Goal: Check status: Check status

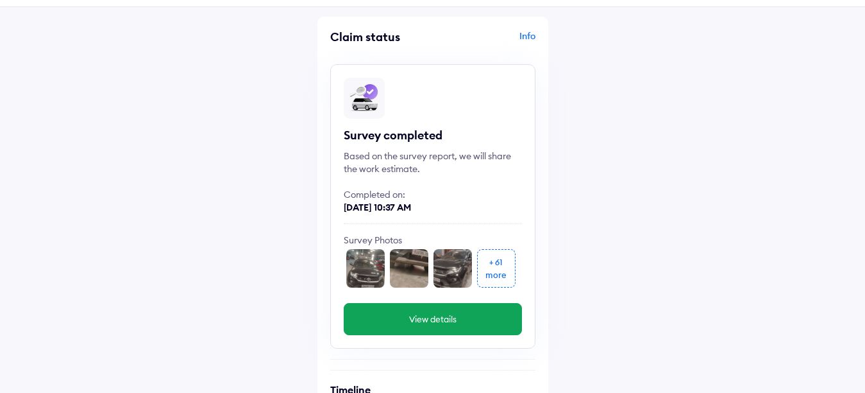
scroll to position [64, 0]
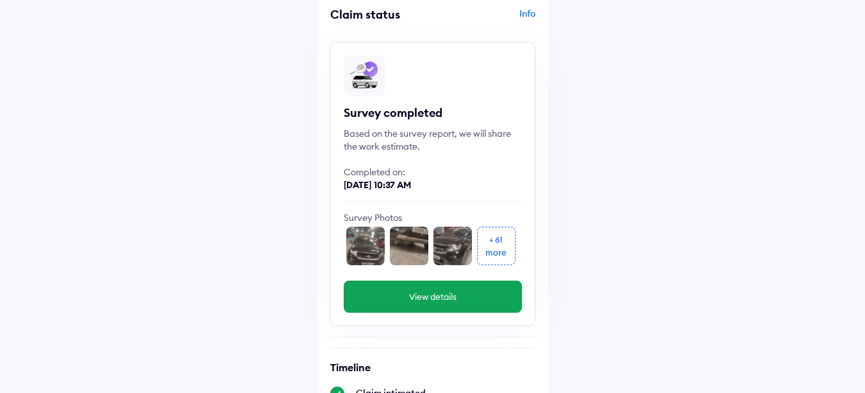
click at [362, 257] on img at bounding box center [365, 245] width 38 height 38
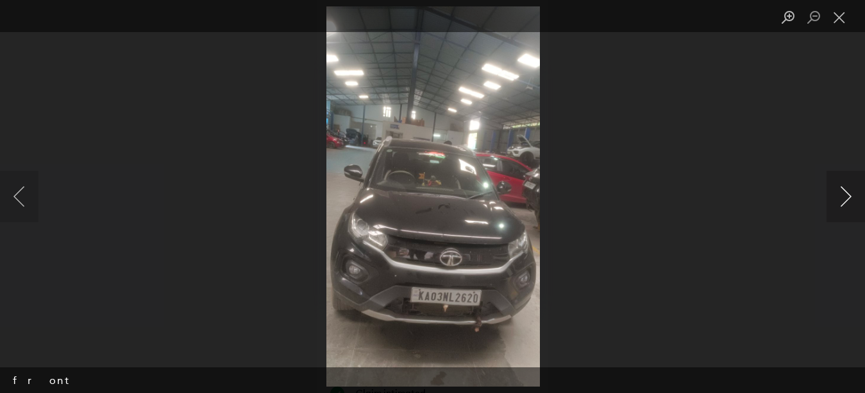
click at [847, 200] on button "Next image" at bounding box center [846, 196] width 38 height 51
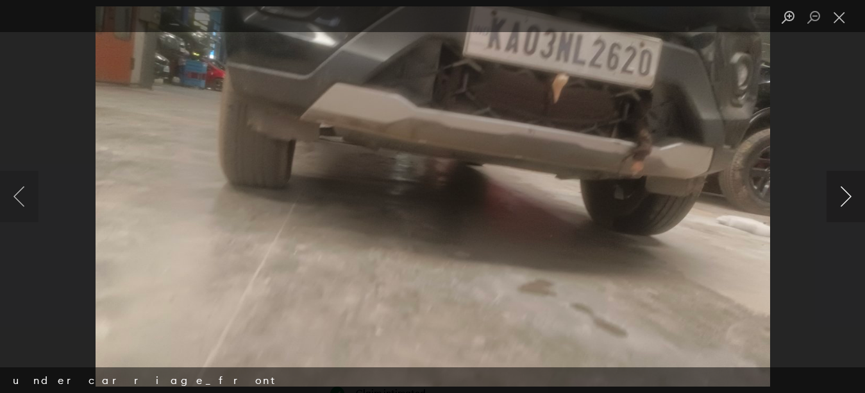
click at [847, 200] on button "Next image" at bounding box center [846, 196] width 38 height 51
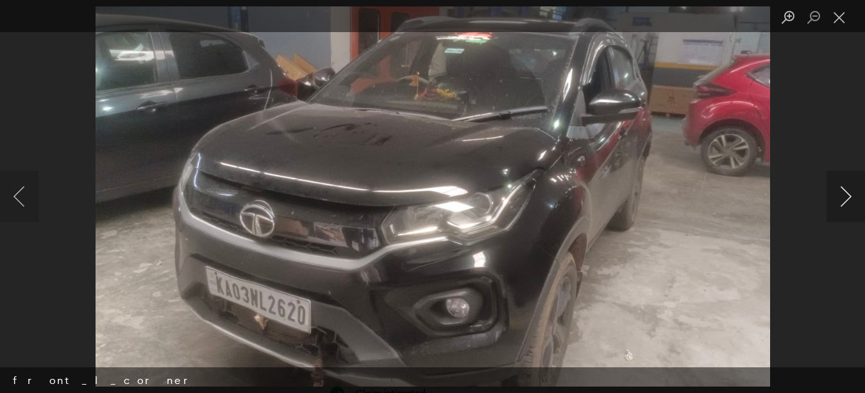
click at [847, 200] on button "Next image" at bounding box center [846, 196] width 38 height 51
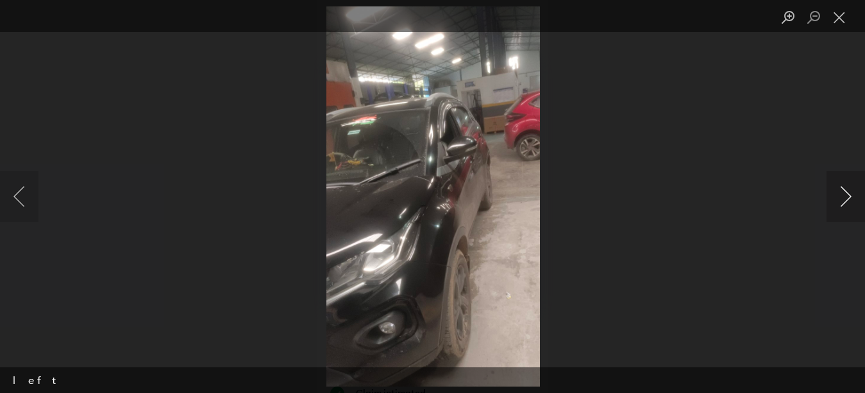
click at [847, 200] on button "Next image" at bounding box center [846, 196] width 38 height 51
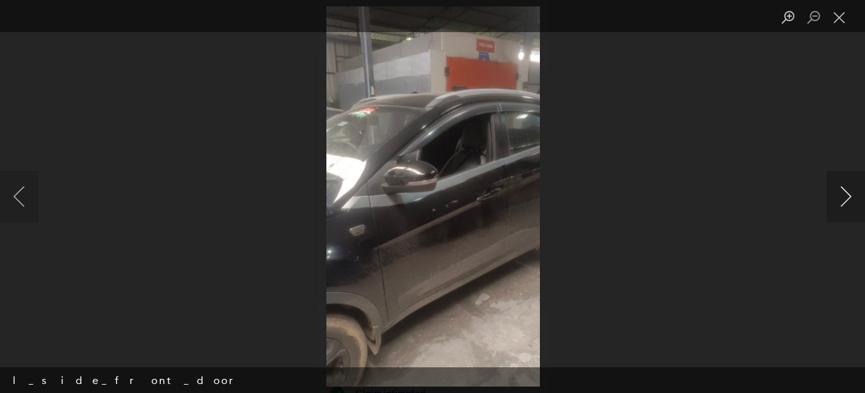
click at [847, 200] on button "Next image" at bounding box center [846, 196] width 38 height 51
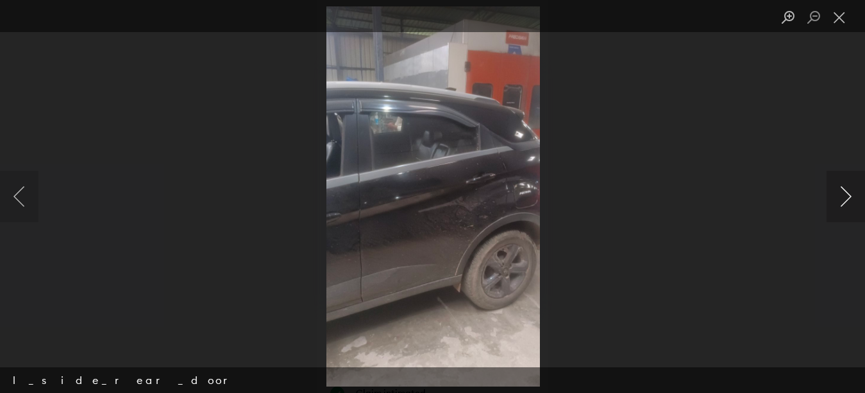
click at [847, 200] on button "Next image" at bounding box center [846, 196] width 38 height 51
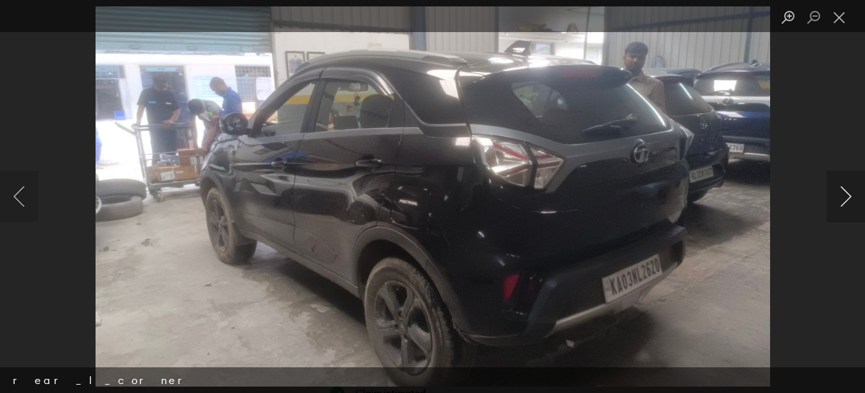
click at [847, 200] on button "Next image" at bounding box center [846, 196] width 38 height 51
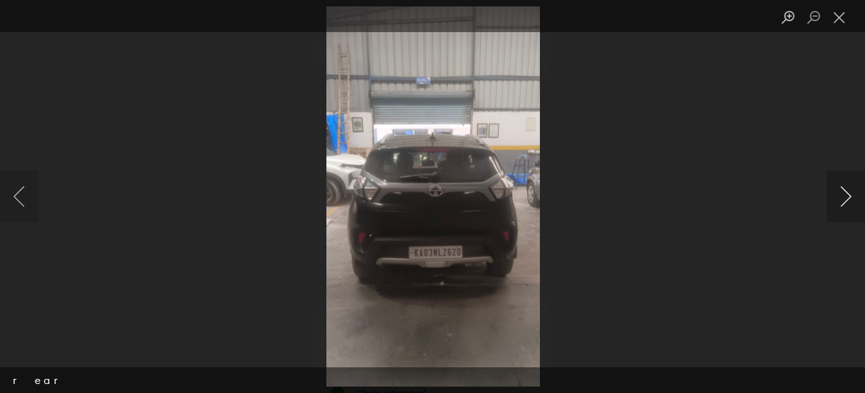
click at [847, 200] on button "Next image" at bounding box center [846, 196] width 38 height 51
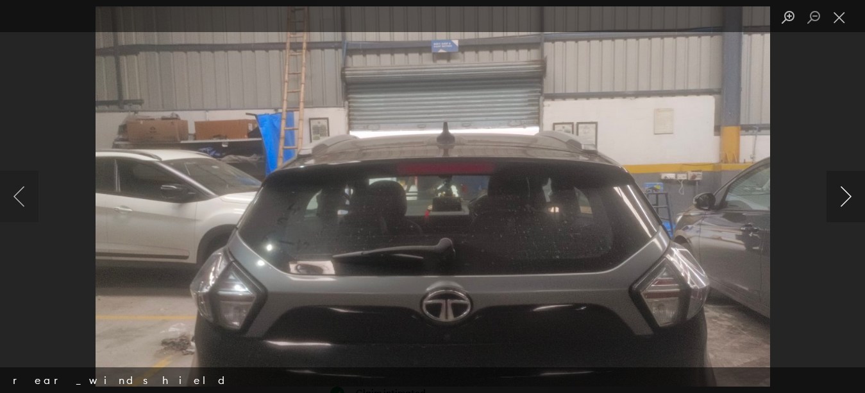
click at [847, 200] on button "Next image" at bounding box center [846, 196] width 38 height 51
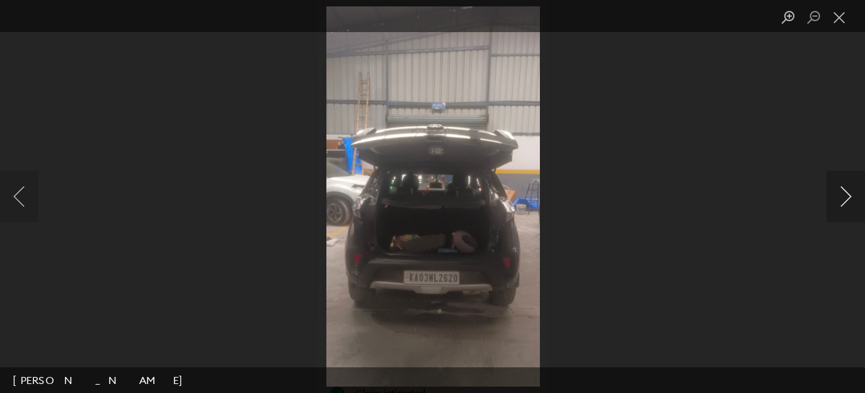
click at [847, 200] on button "Next image" at bounding box center [846, 196] width 38 height 51
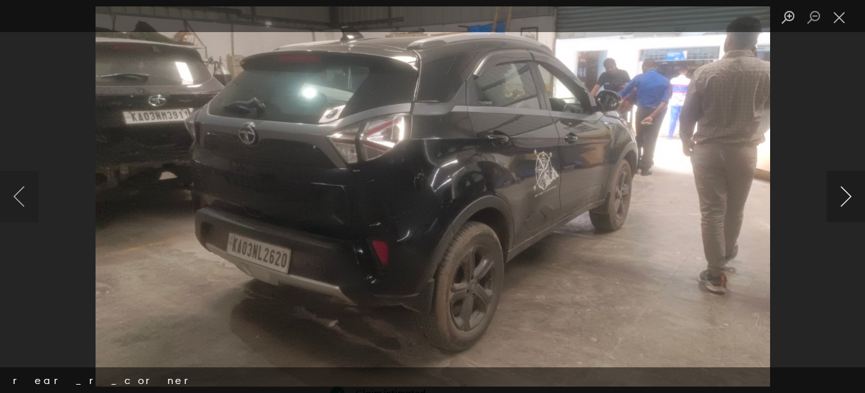
click at [847, 200] on button "Next image" at bounding box center [846, 196] width 38 height 51
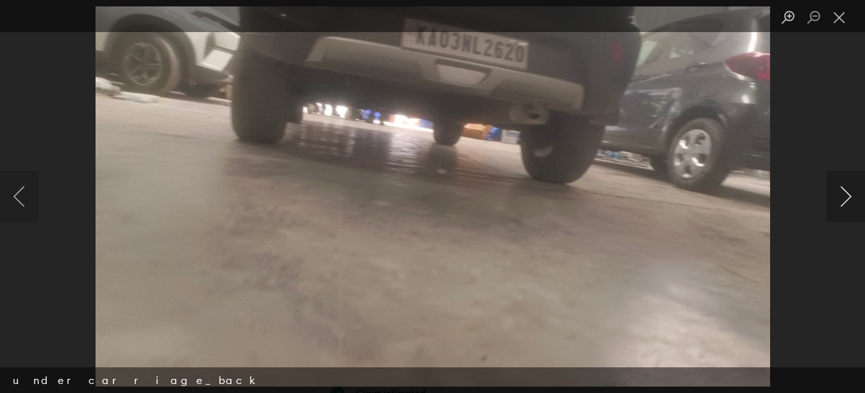
click at [847, 200] on button "Next image" at bounding box center [846, 196] width 38 height 51
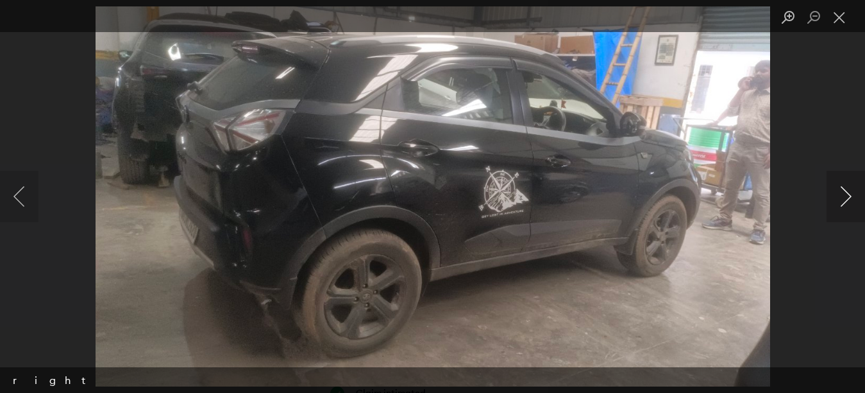
click at [847, 200] on button "Next image" at bounding box center [846, 196] width 38 height 51
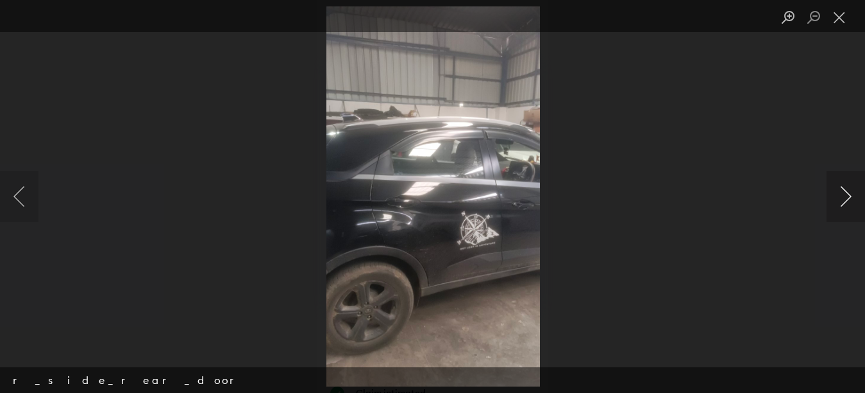
click at [847, 200] on button "Next image" at bounding box center [846, 196] width 38 height 51
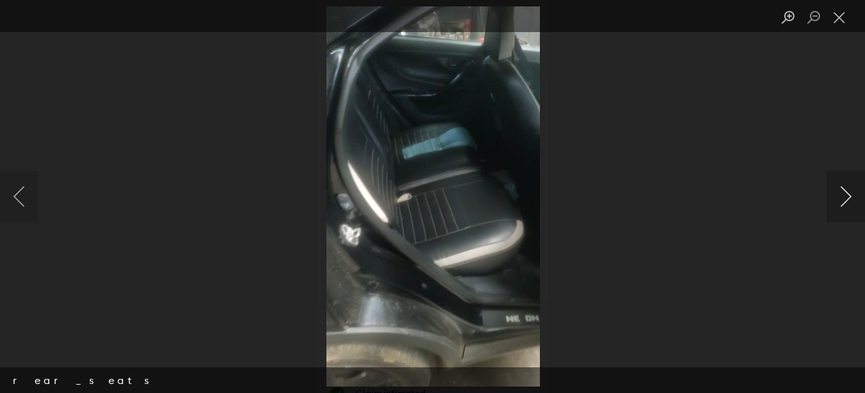
click at [847, 200] on button "Next image" at bounding box center [846, 196] width 38 height 51
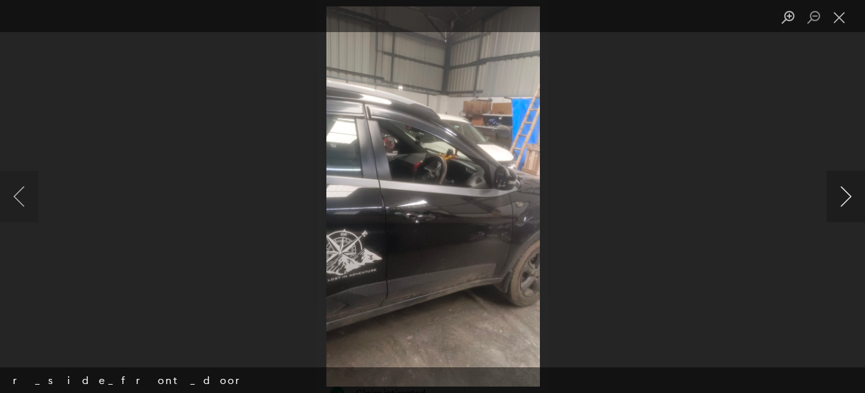
click at [847, 200] on button "Next image" at bounding box center [846, 196] width 38 height 51
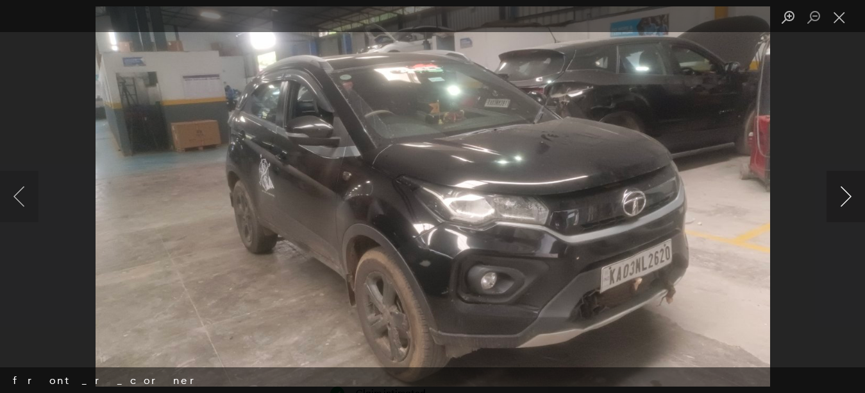
click at [847, 200] on button "Next image" at bounding box center [846, 196] width 38 height 51
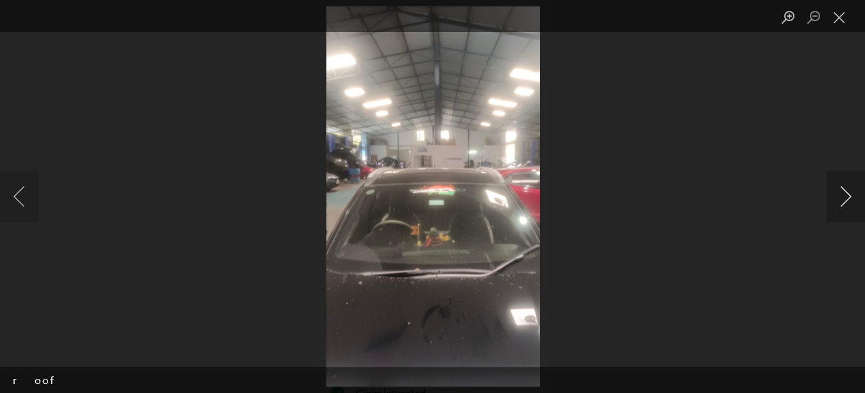
click at [847, 200] on button "Next image" at bounding box center [846, 196] width 38 height 51
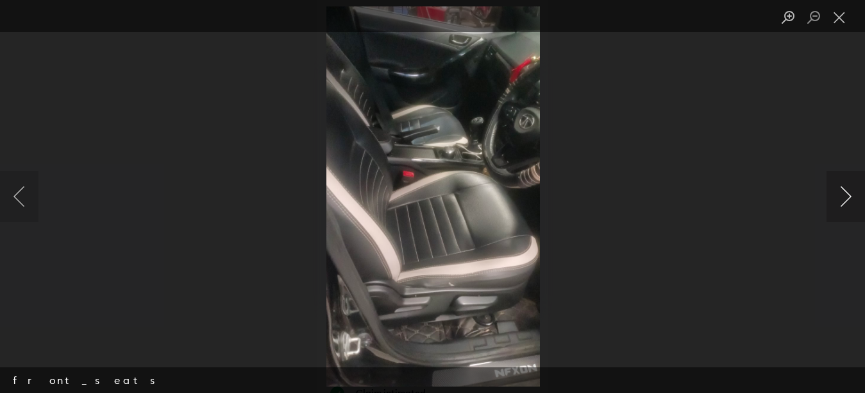
click at [847, 200] on button "Next image" at bounding box center [846, 196] width 38 height 51
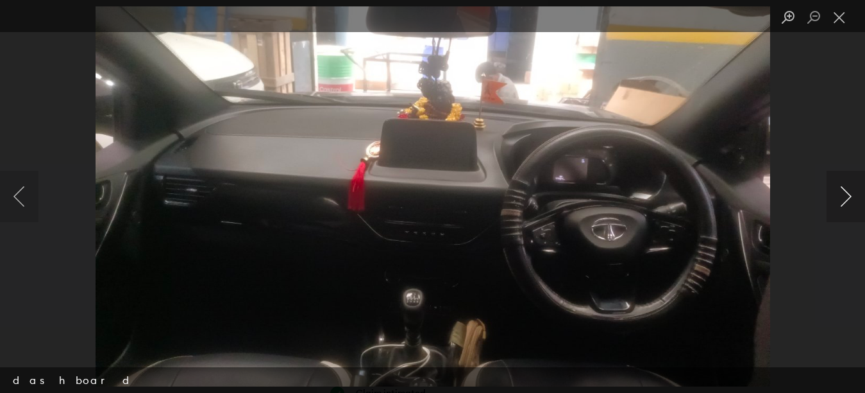
click at [847, 200] on button "Next image" at bounding box center [846, 196] width 38 height 51
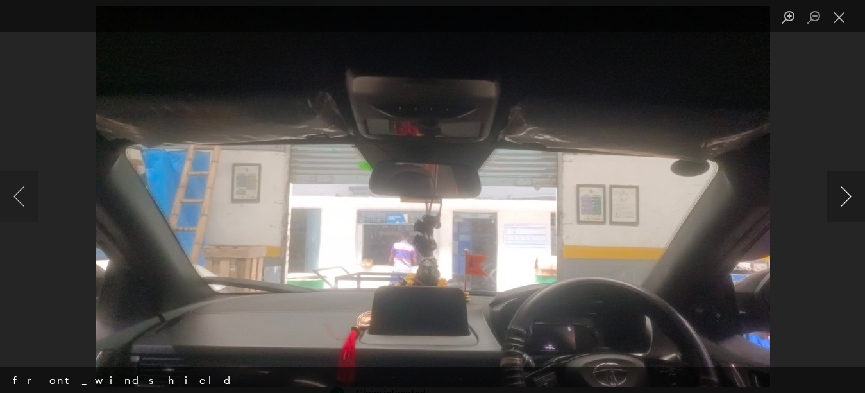
click at [847, 200] on button "Next image" at bounding box center [846, 196] width 38 height 51
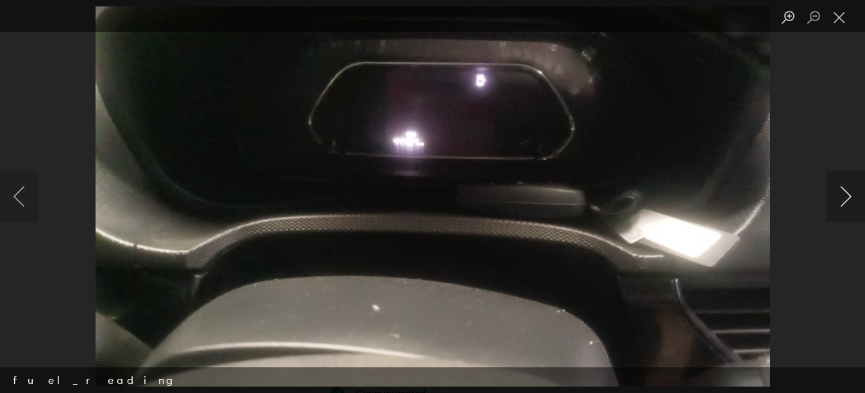
click at [847, 200] on button "Next image" at bounding box center [846, 196] width 38 height 51
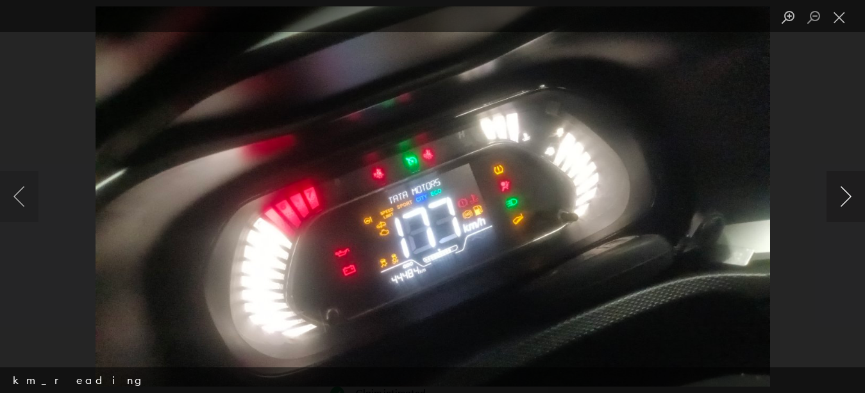
click at [847, 200] on button "Next image" at bounding box center [846, 196] width 38 height 51
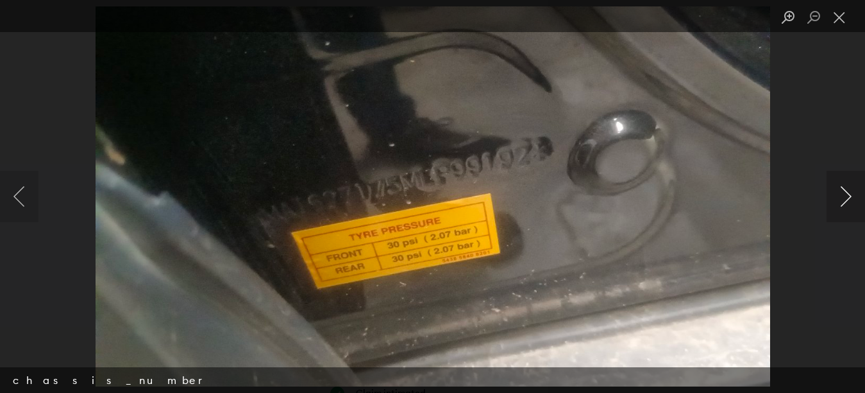
click at [847, 200] on button "Next image" at bounding box center [846, 196] width 38 height 51
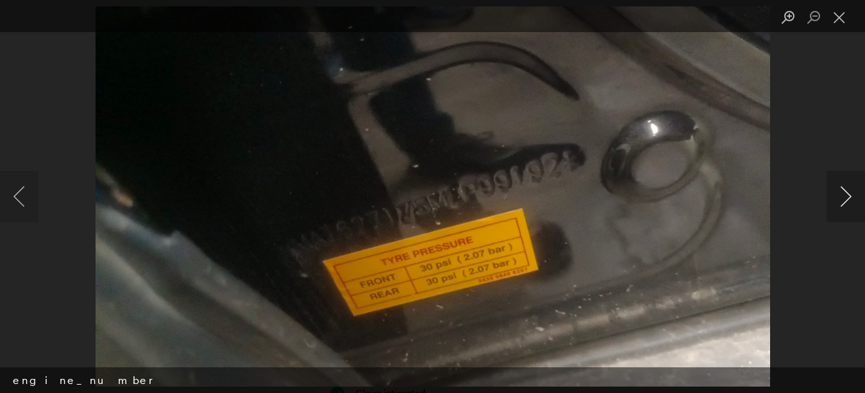
click at [847, 200] on button "Next image" at bounding box center [846, 196] width 38 height 51
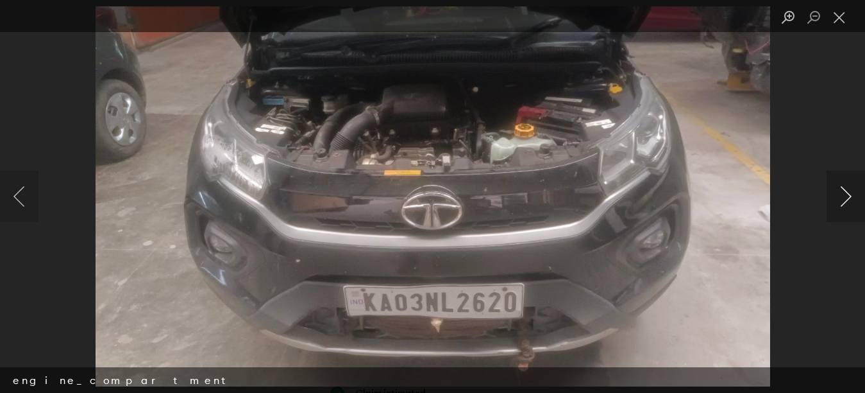
click at [847, 200] on button "Next image" at bounding box center [846, 196] width 38 height 51
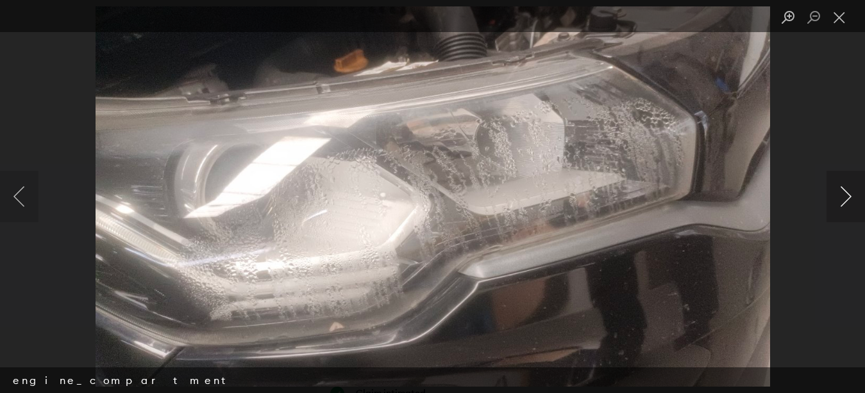
click at [847, 200] on button "Next image" at bounding box center [846, 196] width 38 height 51
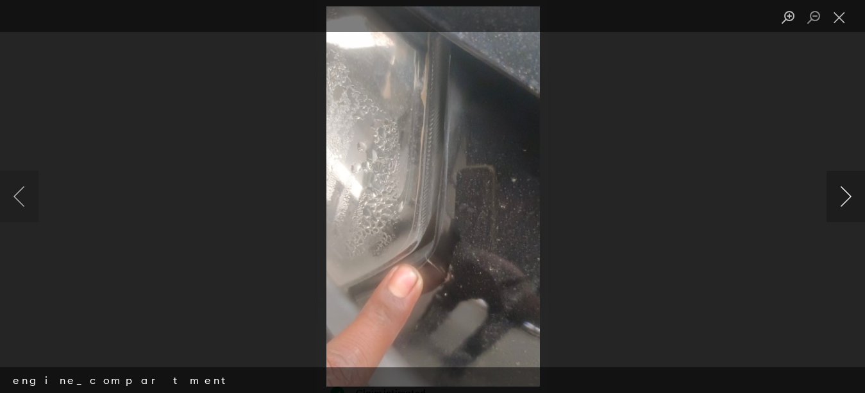
click at [847, 200] on button "Next image" at bounding box center [846, 196] width 38 height 51
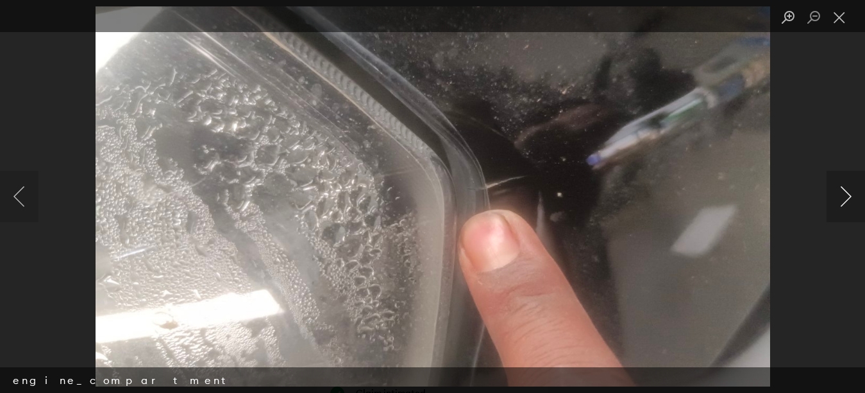
click at [847, 200] on button "Next image" at bounding box center [846, 196] width 38 height 51
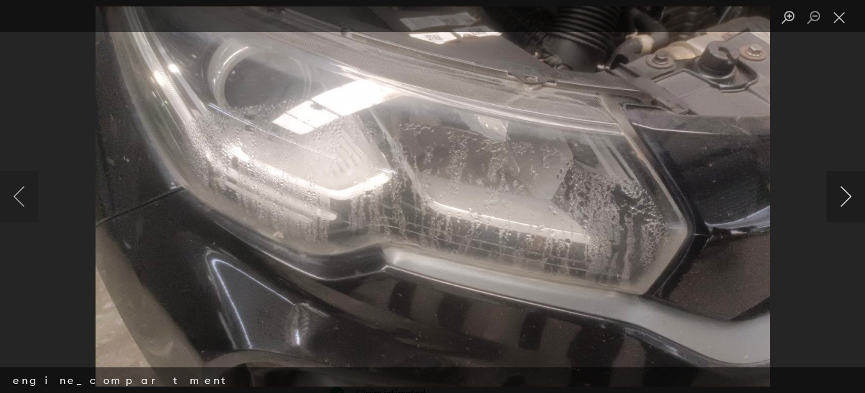
click at [847, 200] on button "Next image" at bounding box center [846, 196] width 38 height 51
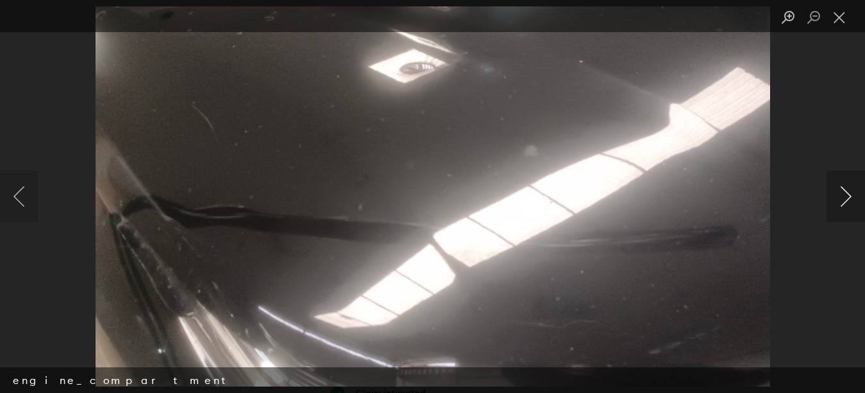
click at [847, 200] on button "Next image" at bounding box center [846, 196] width 38 height 51
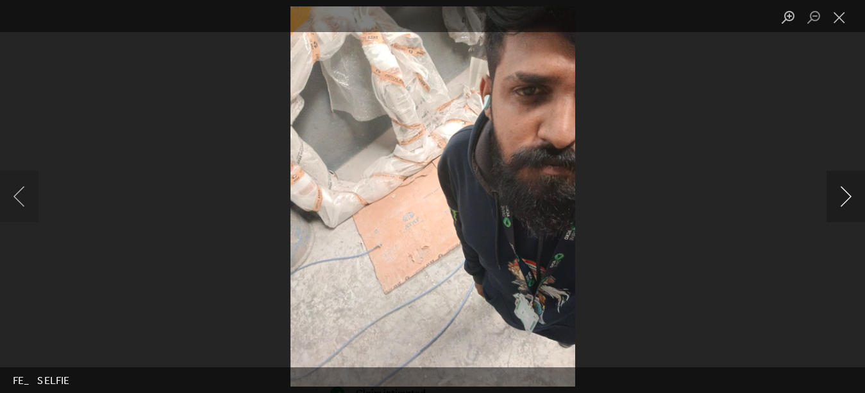
click at [847, 200] on button "Next image" at bounding box center [846, 196] width 38 height 51
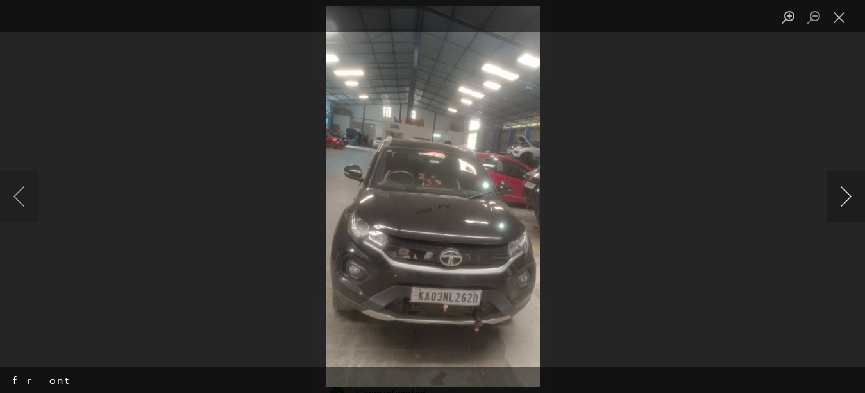
click at [847, 200] on button "Next image" at bounding box center [846, 196] width 38 height 51
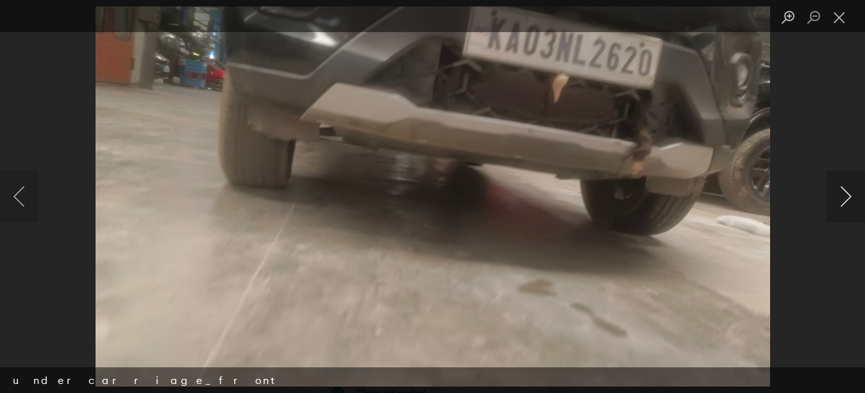
click at [847, 200] on button "Next image" at bounding box center [846, 196] width 38 height 51
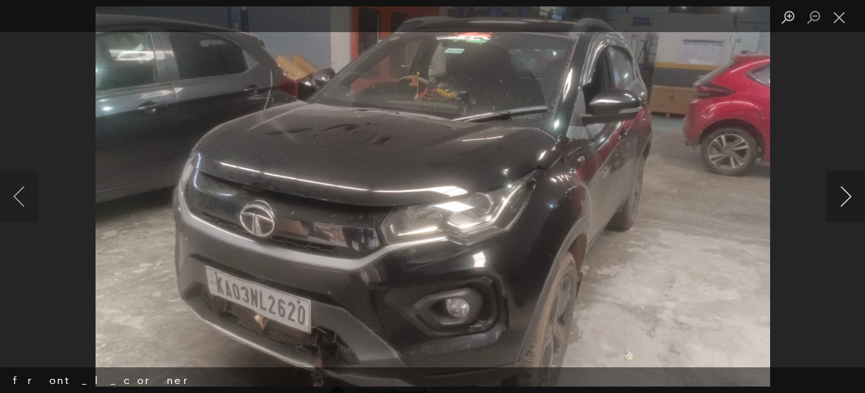
click at [847, 200] on button "Next image" at bounding box center [846, 196] width 38 height 51
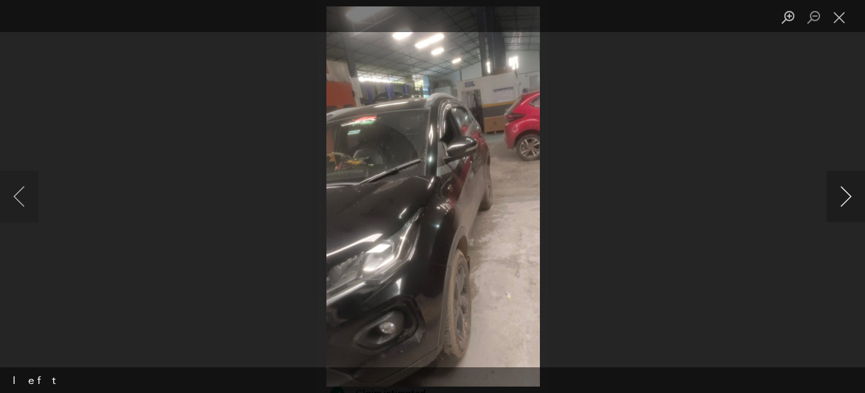
click at [847, 200] on button "Next image" at bounding box center [846, 196] width 38 height 51
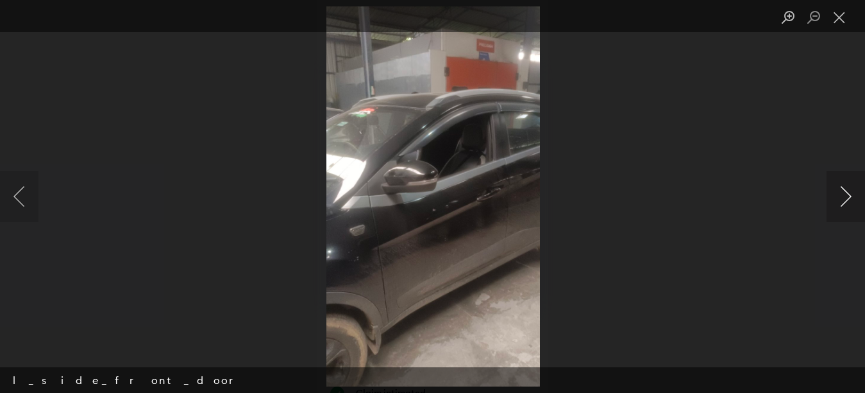
click at [847, 200] on button "Next image" at bounding box center [846, 196] width 38 height 51
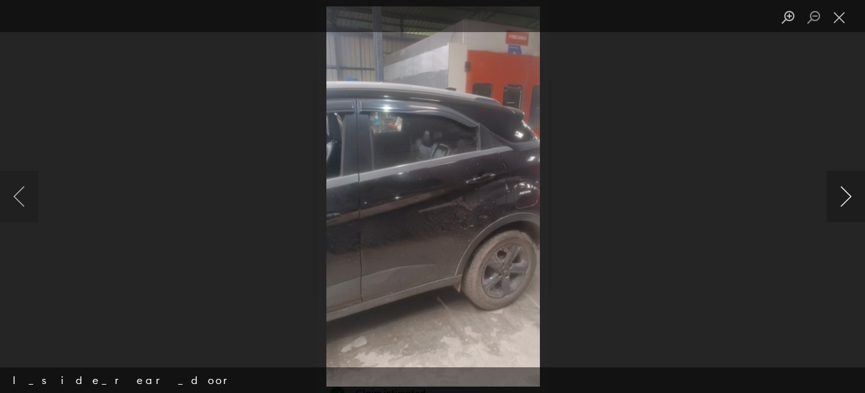
click at [847, 200] on button "Next image" at bounding box center [846, 196] width 38 height 51
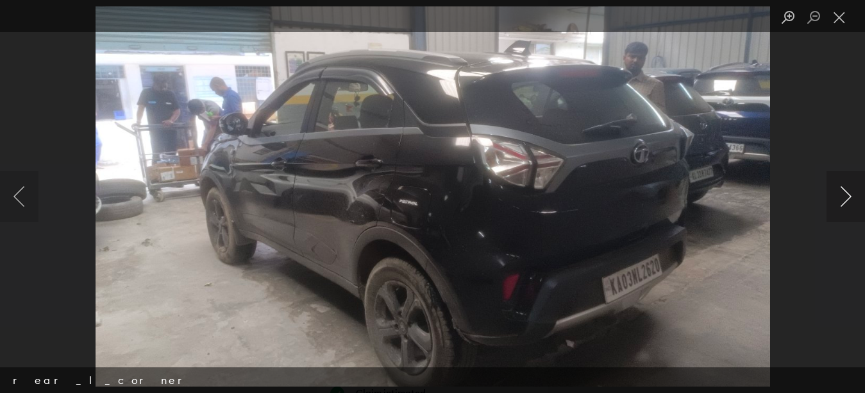
click at [847, 200] on button "Next image" at bounding box center [846, 196] width 38 height 51
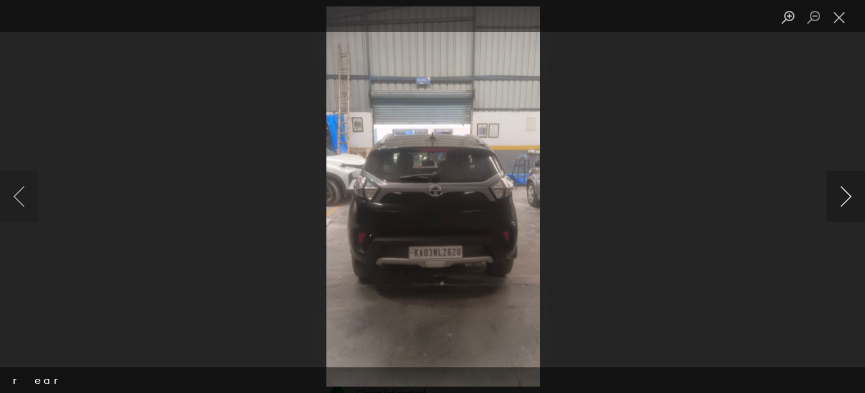
click at [847, 200] on button "Next image" at bounding box center [846, 196] width 38 height 51
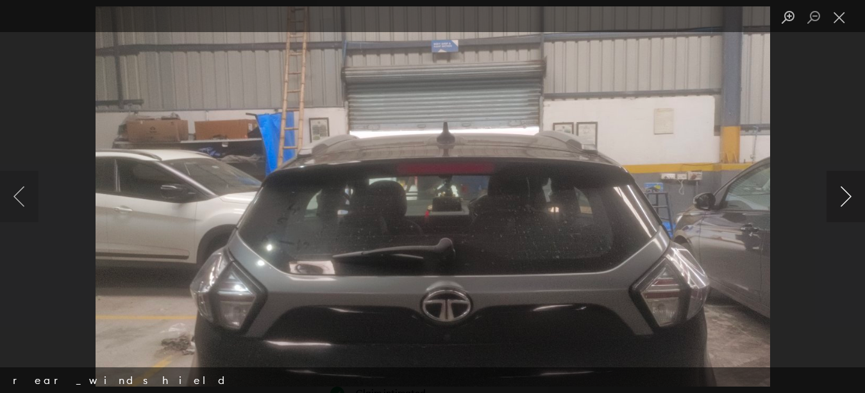
click at [847, 200] on button "Next image" at bounding box center [846, 196] width 38 height 51
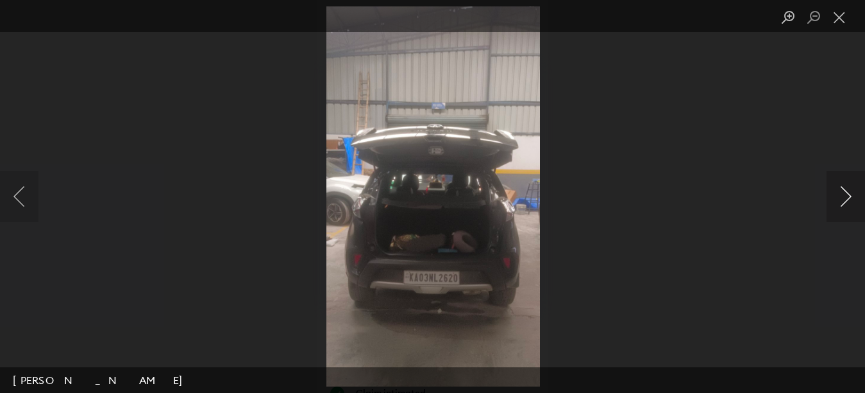
click at [847, 200] on button "Next image" at bounding box center [846, 196] width 38 height 51
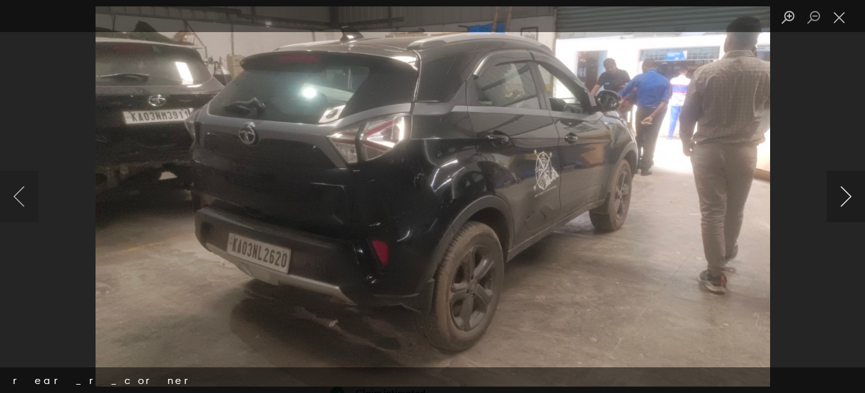
click at [847, 200] on button "Next image" at bounding box center [846, 196] width 38 height 51
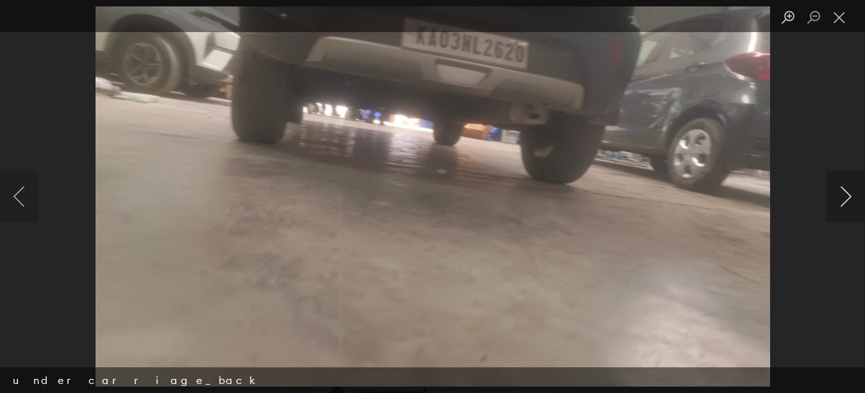
click at [847, 200] on button "Next image" at bounding box center [846, 196] width 38 height 51
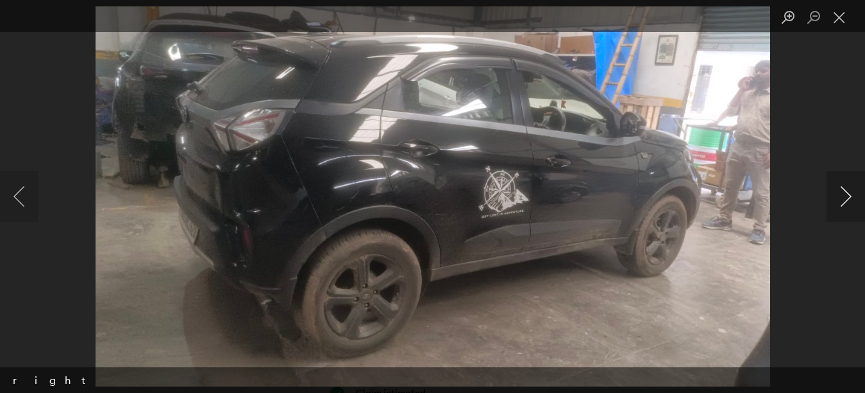
click at [847, 200] on button "Next image" at bounding box center [846, 196] width 38 height 51
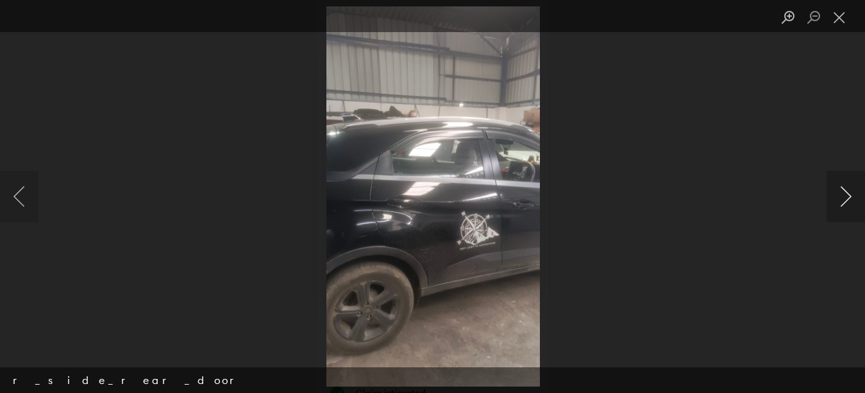
click at [847, 200] on button "Next image" at bounding box center [846, 196] width 38 height 51
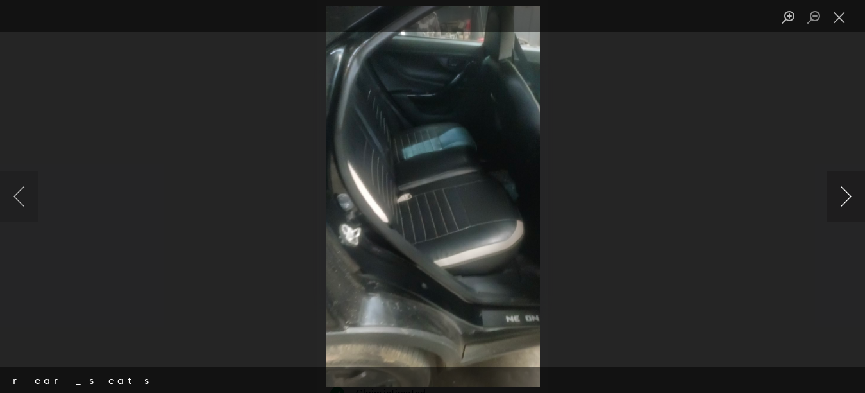
click at [847, 200] on button "Next image" at bounding box center [846, 196] width 38 height 51
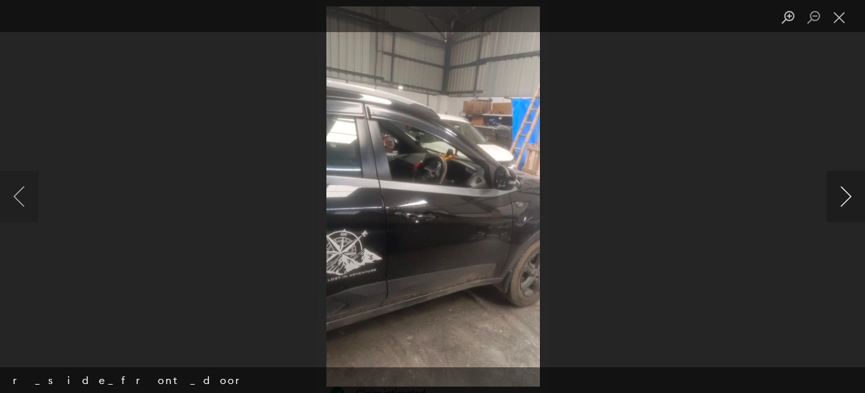
click at [847, 200] on button "Next image" at bounding box center [846, 196] width 38 height 51
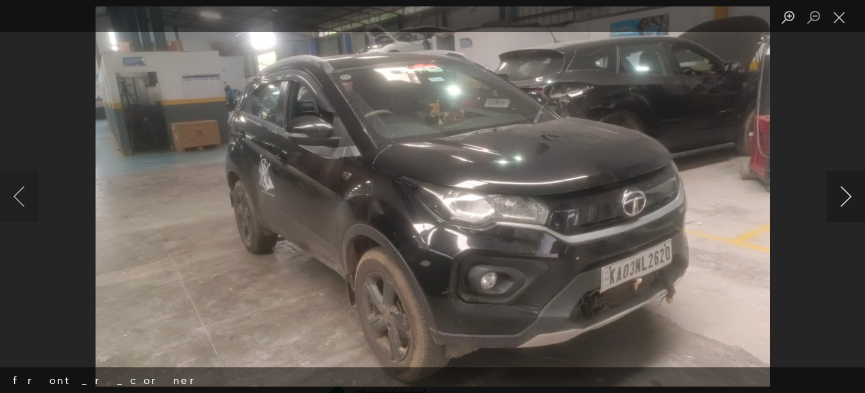
click at [847, 200] on button "Next image" at bounding box center [846, 196] width 38 height 51
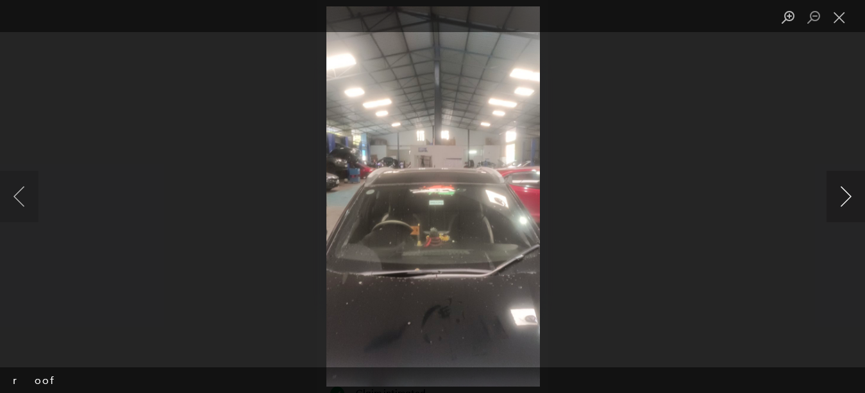
click at [847, 200] on button "Next image" at bounding box center [846, 196] width 38 height 51
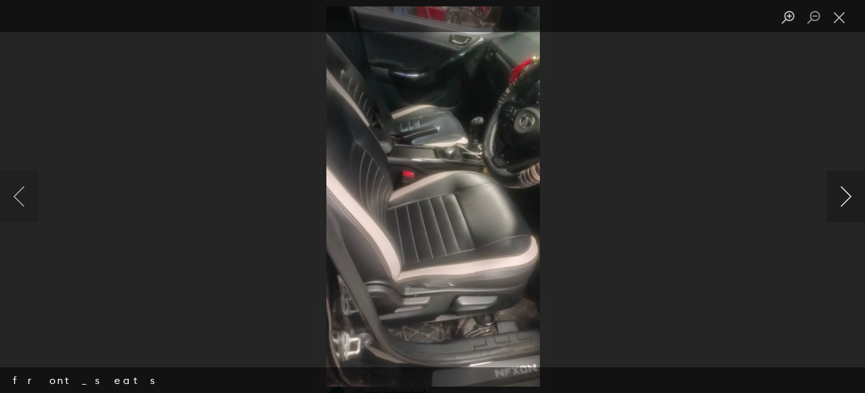
click at [847, 200] on button "Next image" at bounding box center [846, 196] width 38 height 51
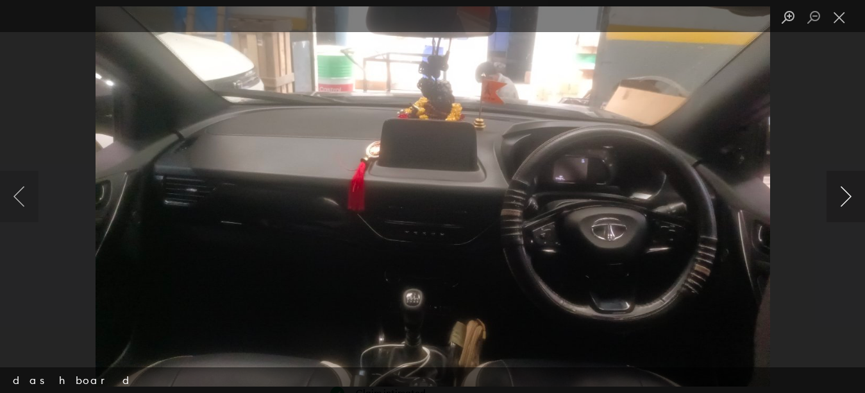
click at [847, 200] on button "Next image" at bounding box center [846, 196] width 38 height 51
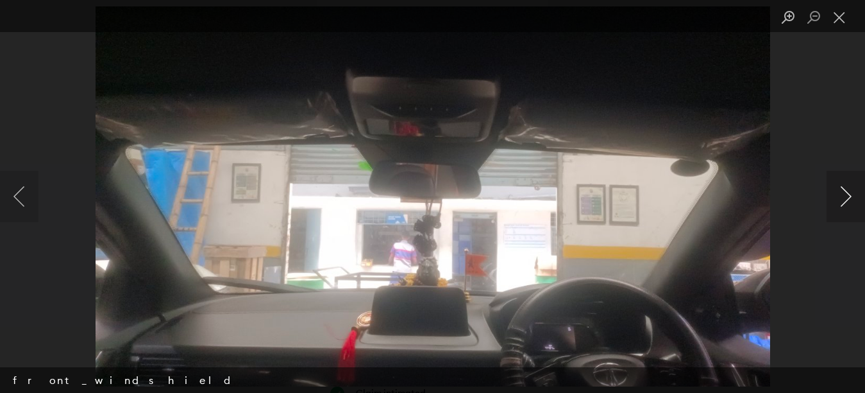
click at [847, 200] on button "Next image" at bounding box center [846, 196] width 38 height 51
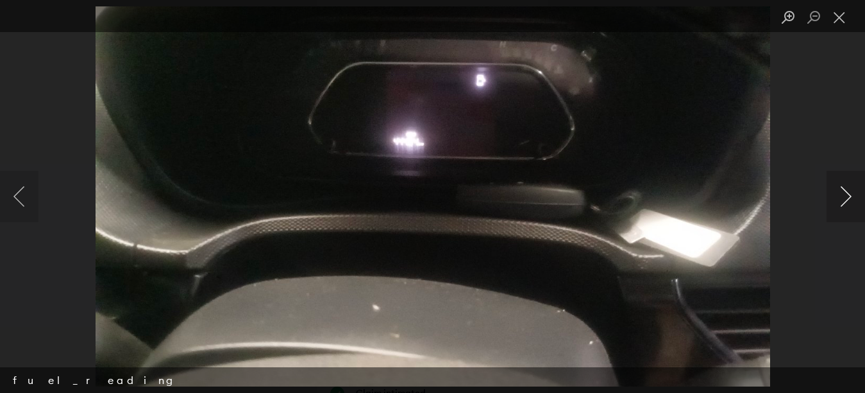
click at [847, 200] on button "Next image" at bounding box center [846, 196] width 38 height 51
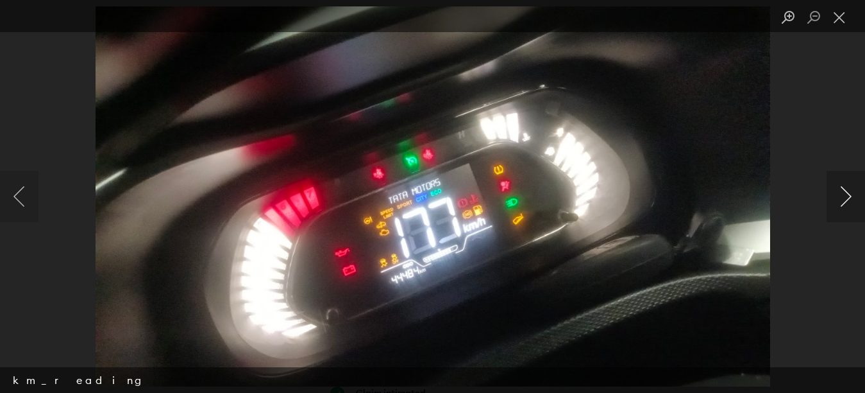
click at [847, 200] on button "Next image" at bounding box center [846, 196] width 38 height 51
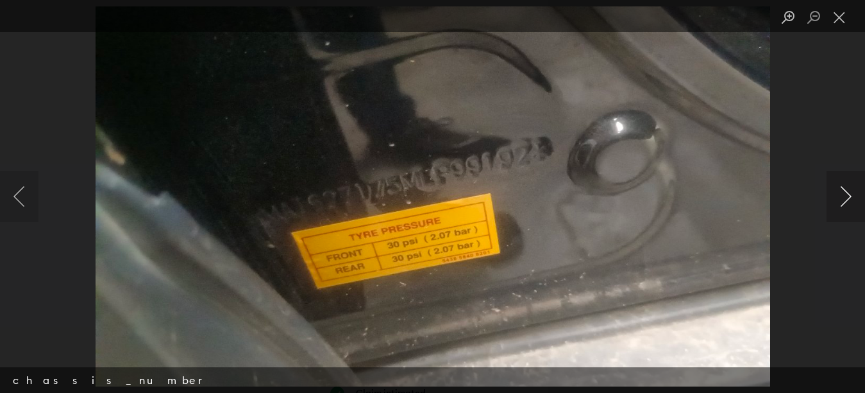
click at [847, 200] on button "Next image" at bounding box center [846, 196] width 38 height 51
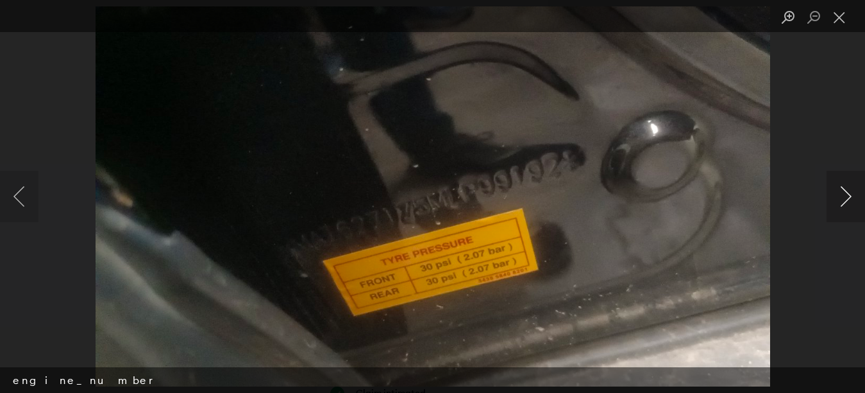
click at [847, 200] on button "Next image" at bounding box center [846, 196] width 38 height 51
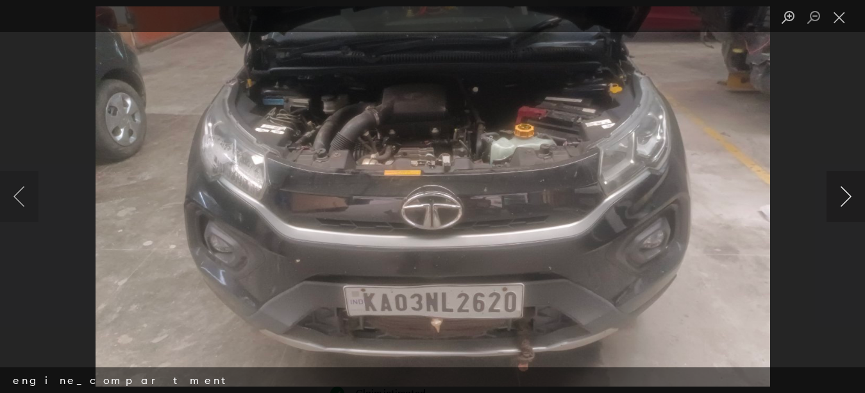
click at [847, 200] on button "Next image" at bounding box center [846, 196] width 38 height 51
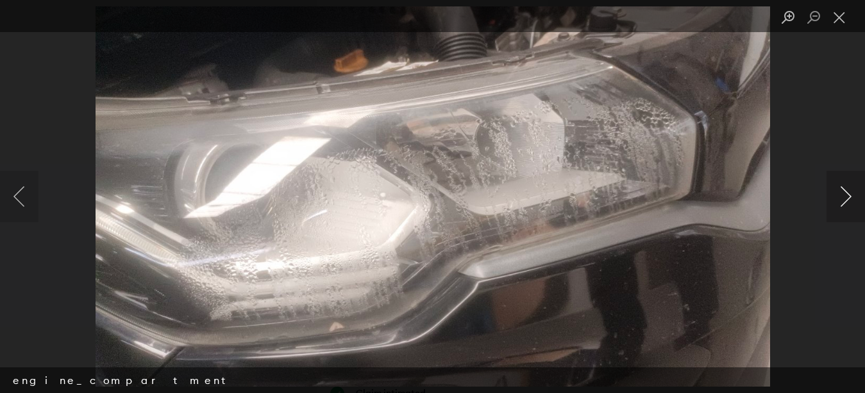
click at [847, 200] on button "Next image" at bounding box center [846, 196] width 38 height 51
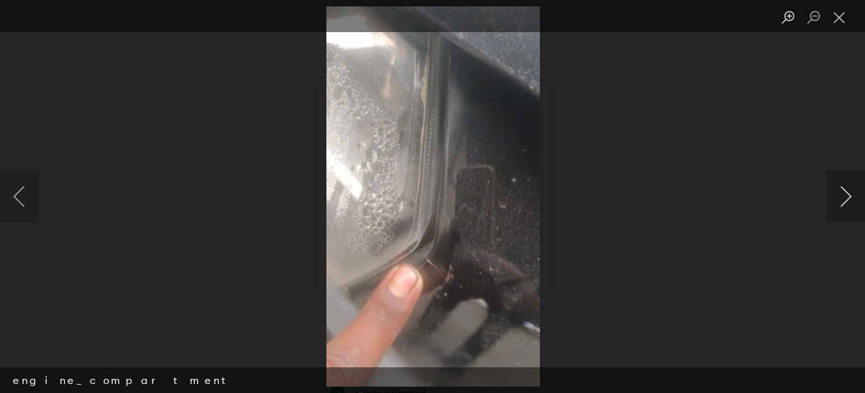
click at [847, 200] on button "Next image" at bounding box center [846, 196] width 38 height 51
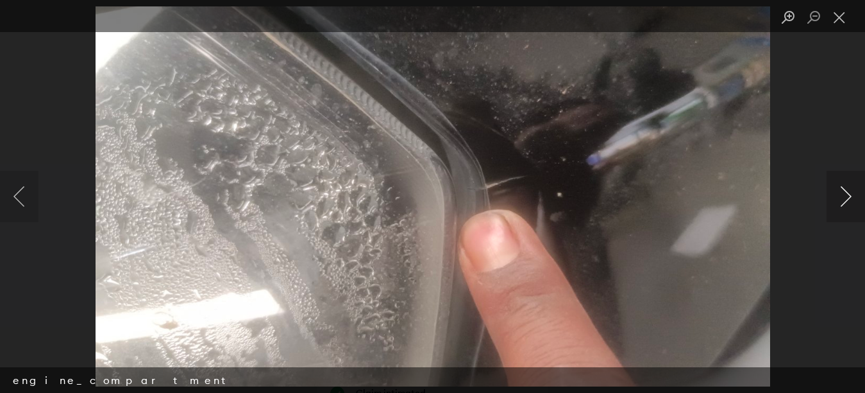
click at [847, 200] on button "Next image" at bounding box center [846, 196] width 38 height 51
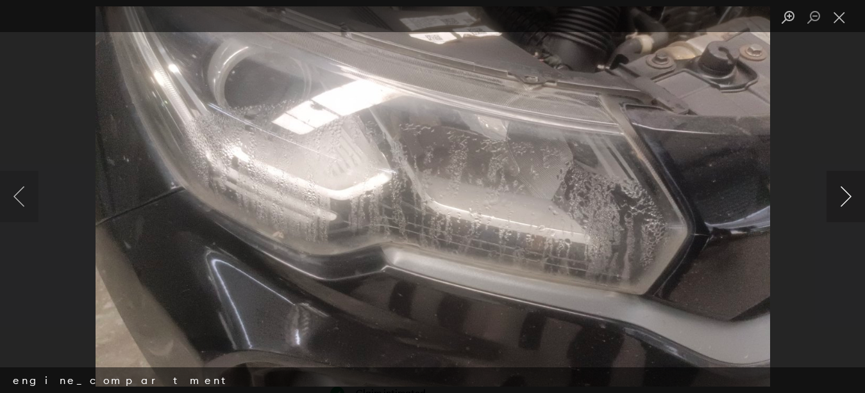
click at [847, 200] on button "Next image" at bounding box center [846, 196] width 38 height 51
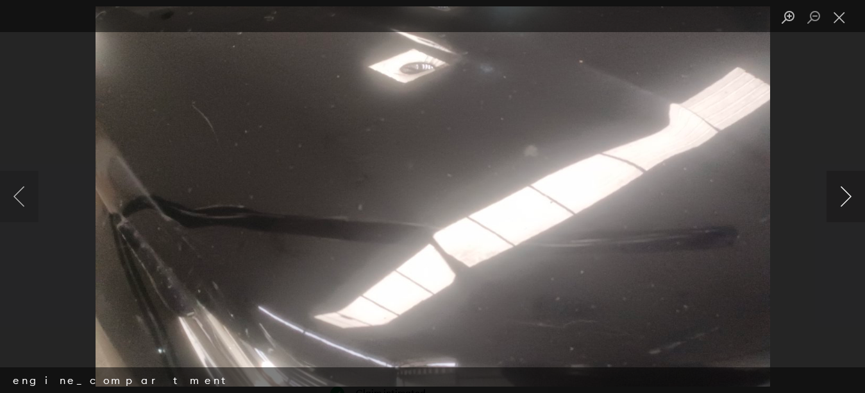
click at [847, 200] on button "Next image" at bounding box center [846, 196] width 38 height 51
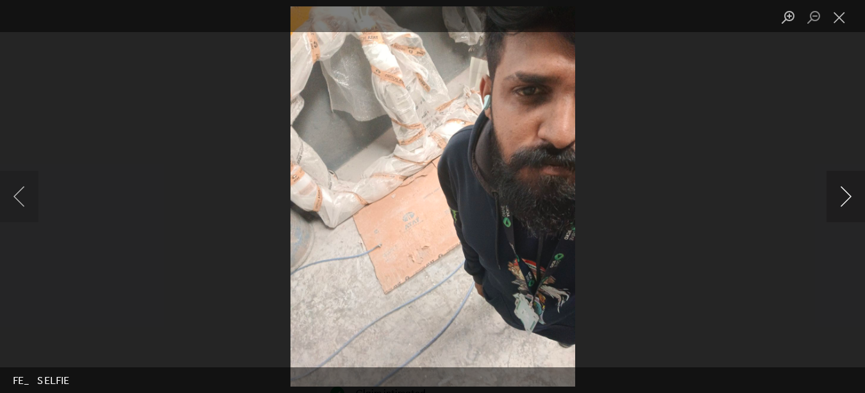
click at [847, 200] on button "Next image" at bounding box center [846, 196] width 38 height 51
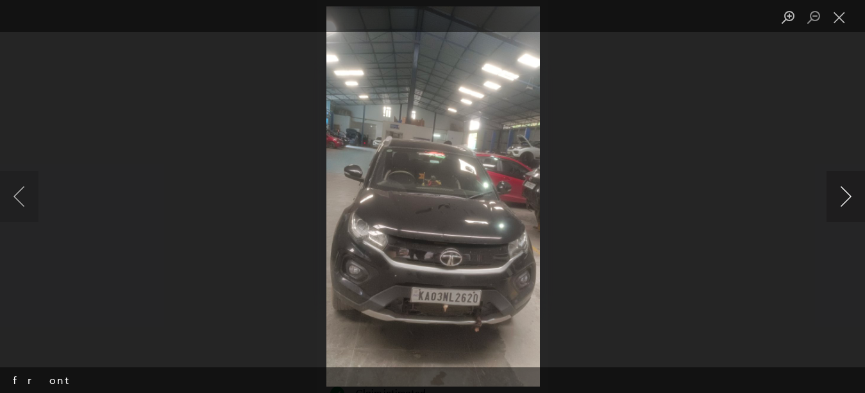
click at [847, 200] on button "Next image" at bounding box center [846, 196] width 38 height 51
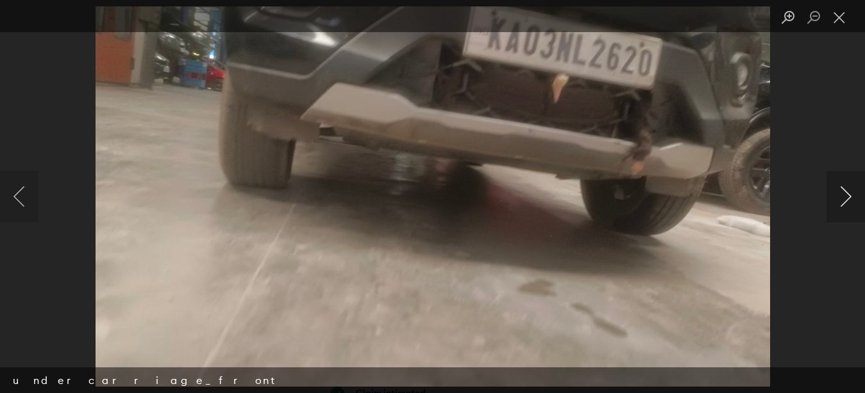
click at [847, 200] on button "Next image" at bounding box center [846, 196] width 38 height 51
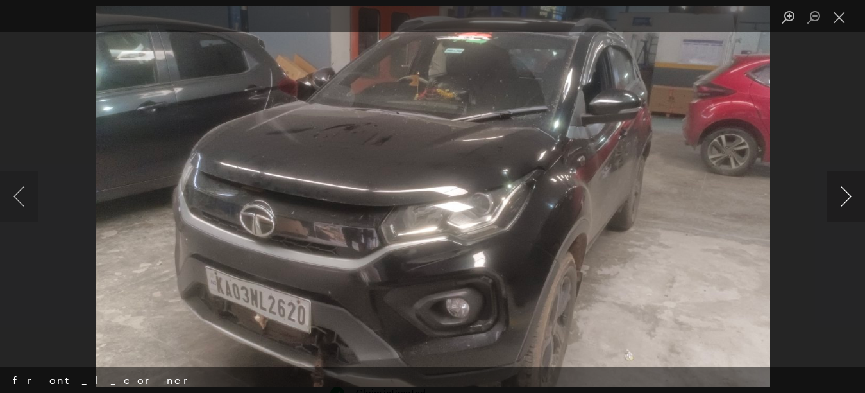
click at [847, 200] on button "Next image" at bounding box center [846, 196] width 38 height 51
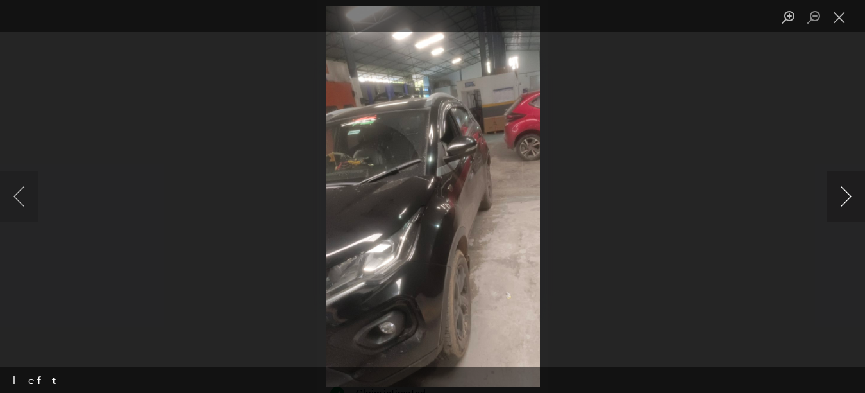
click at [847, 200] on button "Next image" at bounding box center [846, 196] width 38 height 51
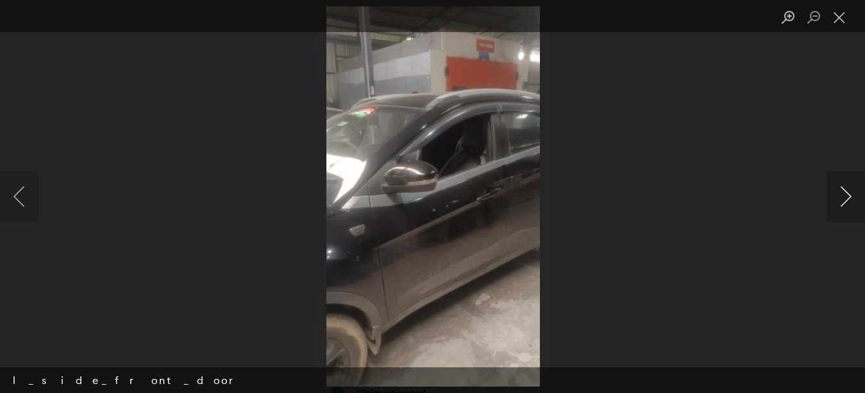
click at [847, 200] on button "Next image" at bounding box center [846, 196] width 38 height 51
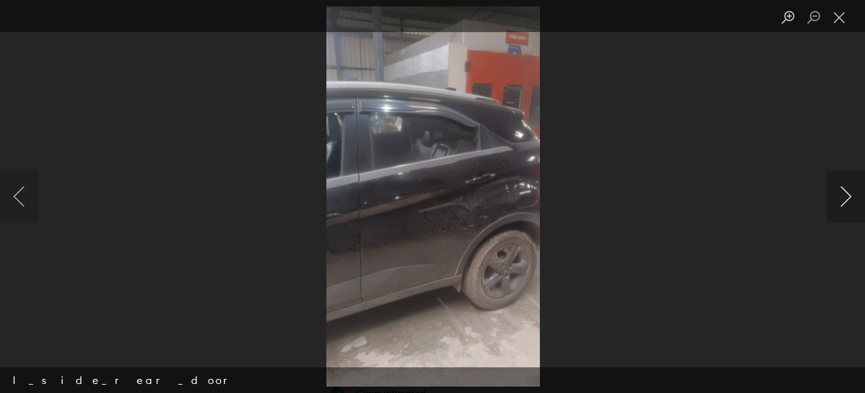
click at [847, 200] on button "Next image" at bounding box center [846, 196] width 38 height 51
click at [842, 16] on button "Close lightbox" at bounding box center [840, 17] width 26 height 22
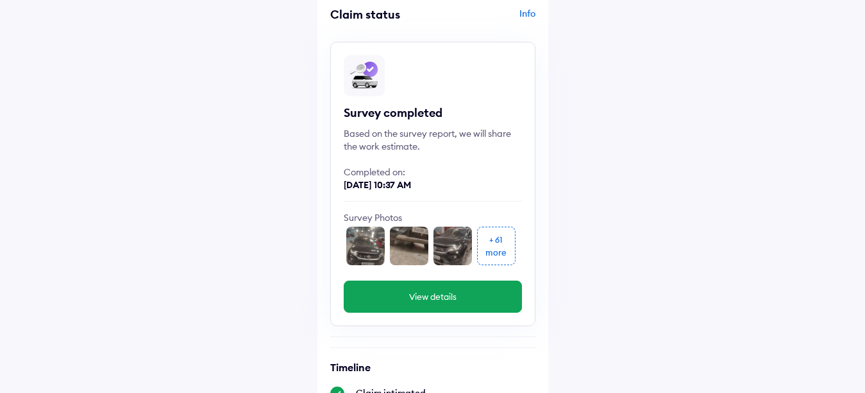
click at [489, 241] on div "+ 61" at bounding box center [495, 239] width 13 height 13
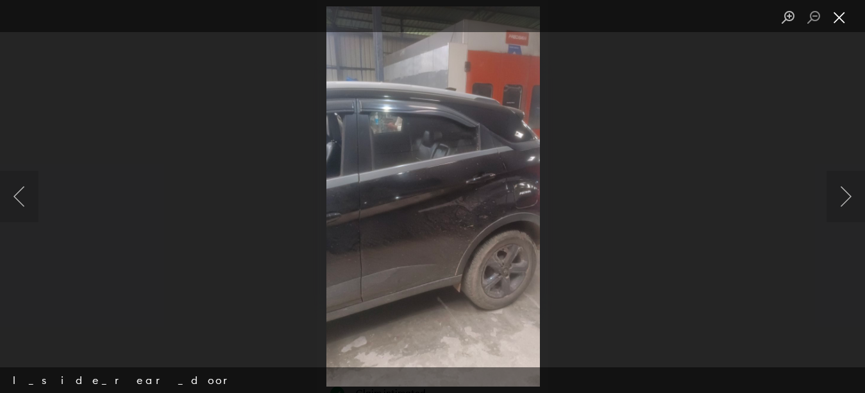
click at [843, 17] on button "Close lightbox" at bounding box center [840, 17] width 26 height 22
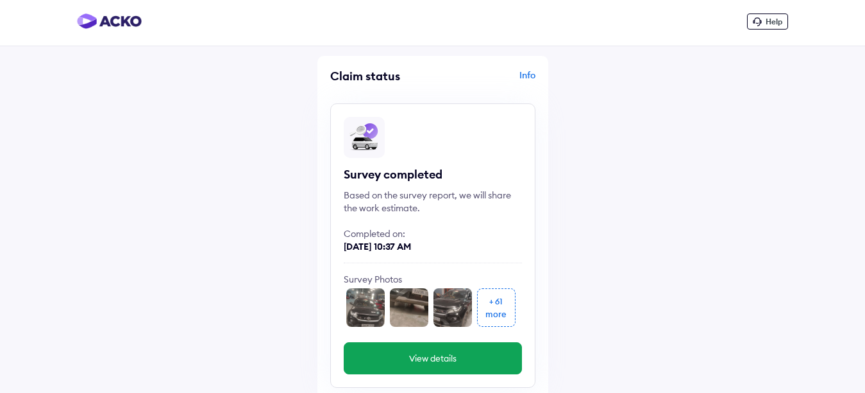
scroll to position [0, 0]
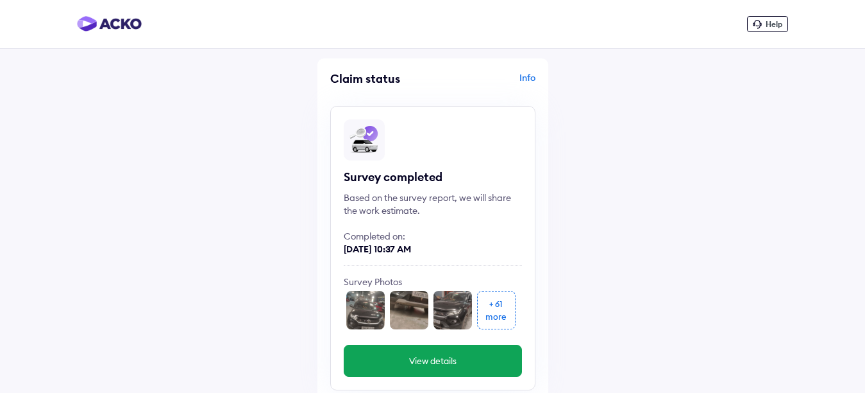
click at [523, 74] on div "Info" at bounding box center [485, 83] width 99 height 24
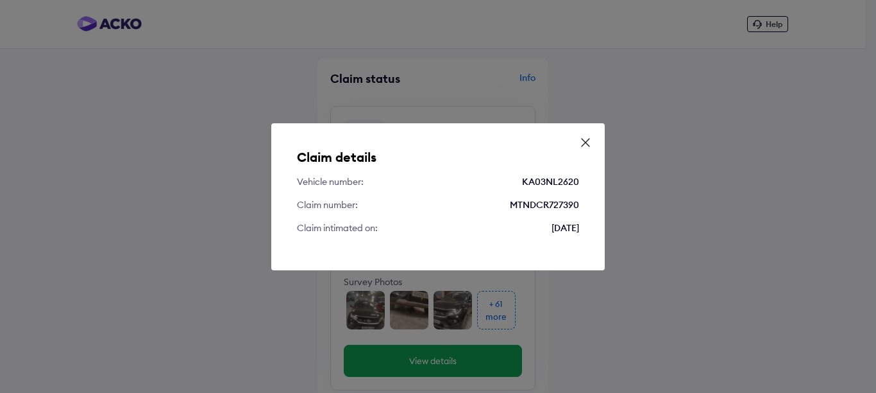
click at [590, 142] on icon at bounding box center [585, 142] width 13 height 13
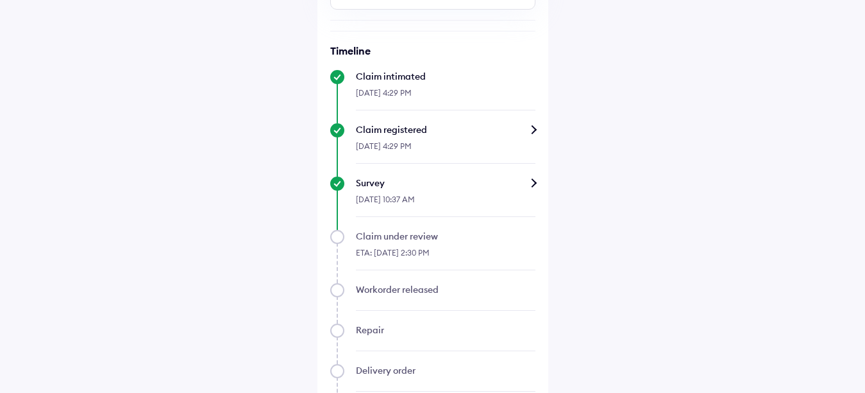
scroll to position [385, 0]
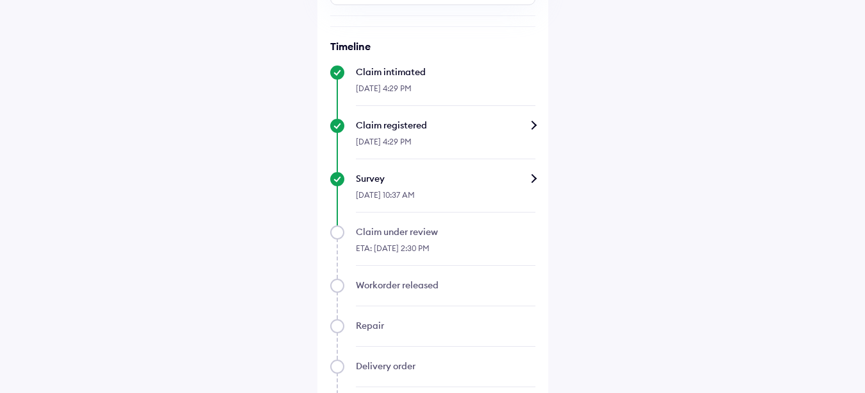
click at [536, 178] on div "Survey" at bounding box center [446, 178] width 180 height 13
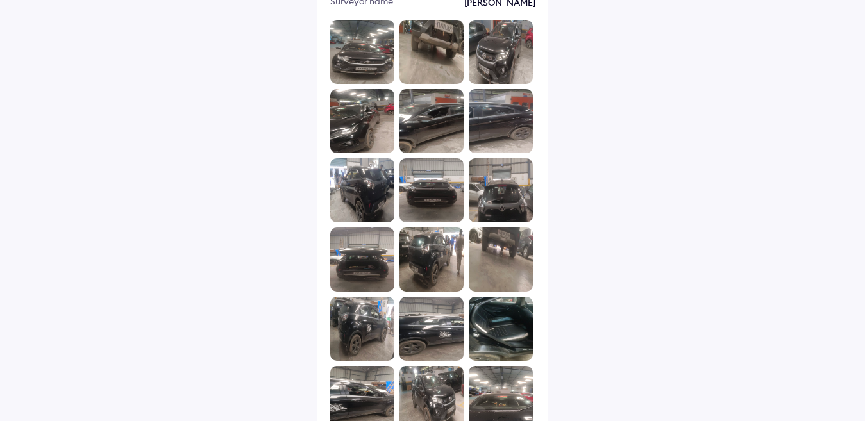
scroll to position [192, 0]
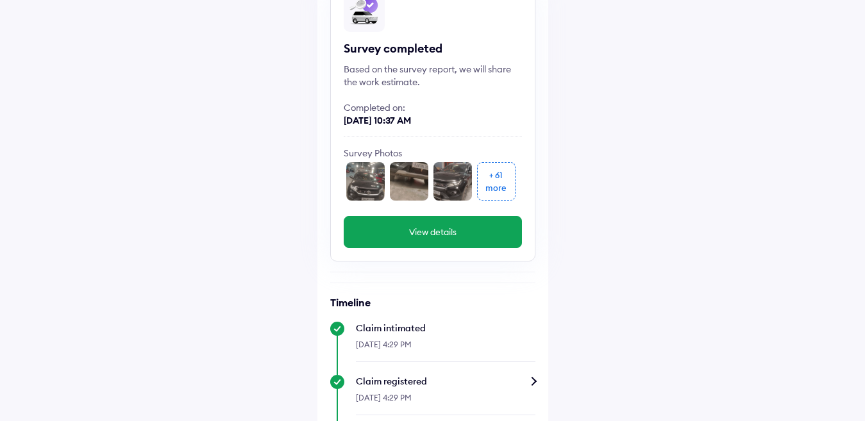
scroll to position [385, 0]
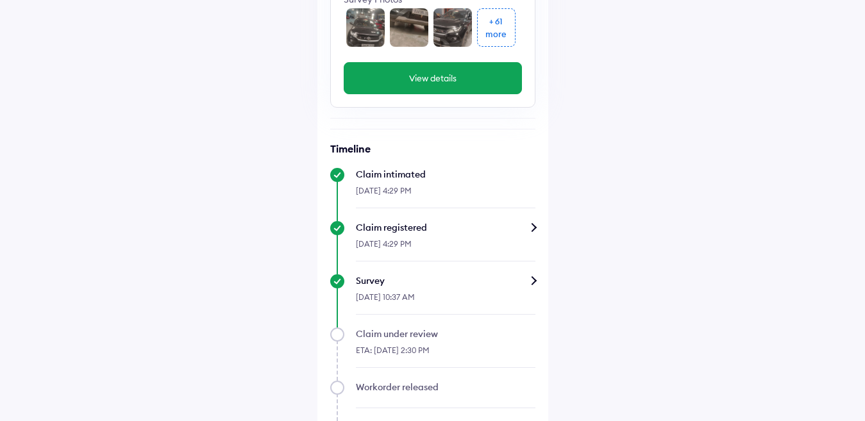
scroll to position [305, 0]
